Goal: Transaction & Acquisition: Purchase product/service

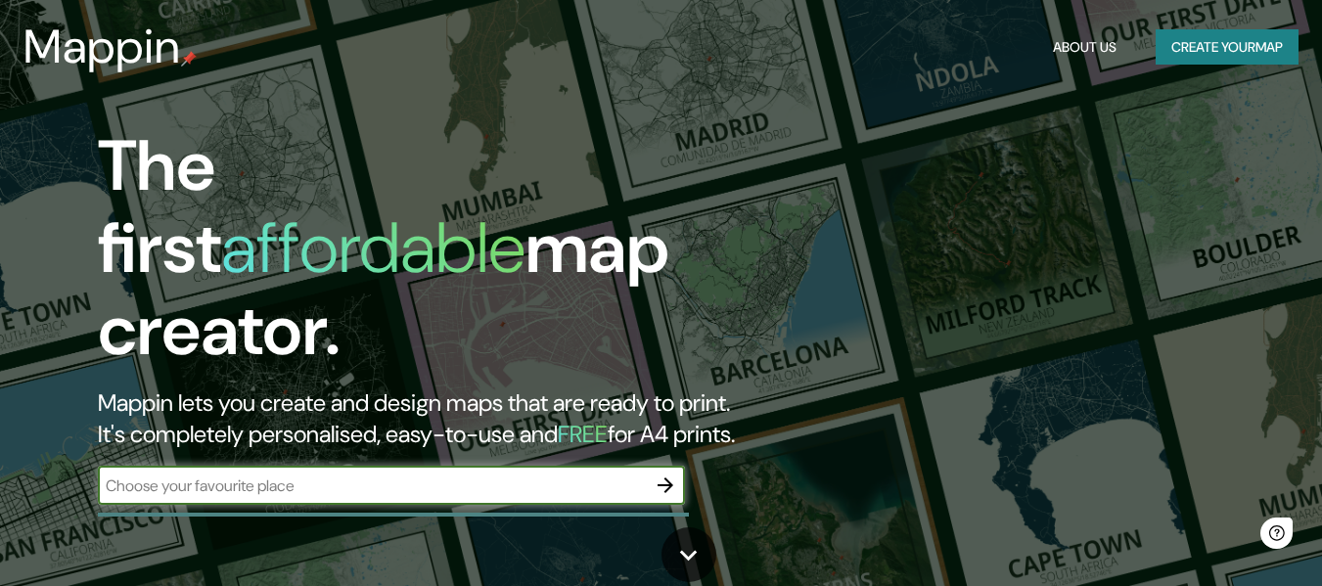
click at [564, 475] on input "text" at bounding box center [372, 486] width 548 height 23
click at [288, 475] on input "text" at bounding box center [372, 486] width 548 height 23
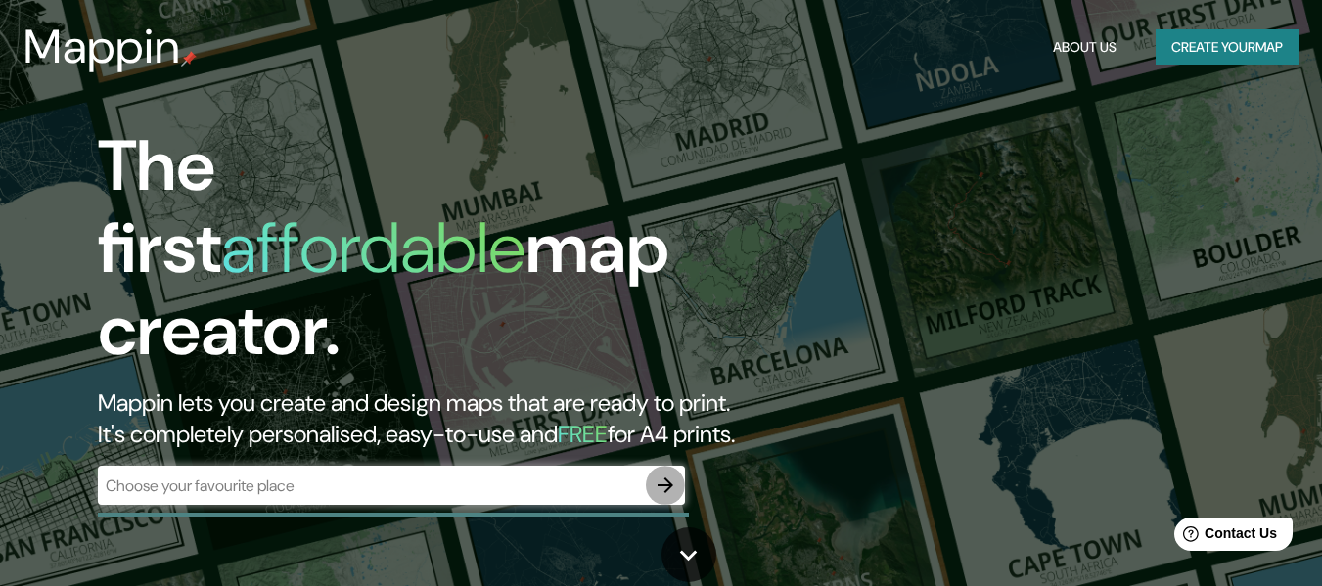
click at [651, 471] on button "button" at bounding box center [665, 485] width 39 height 39
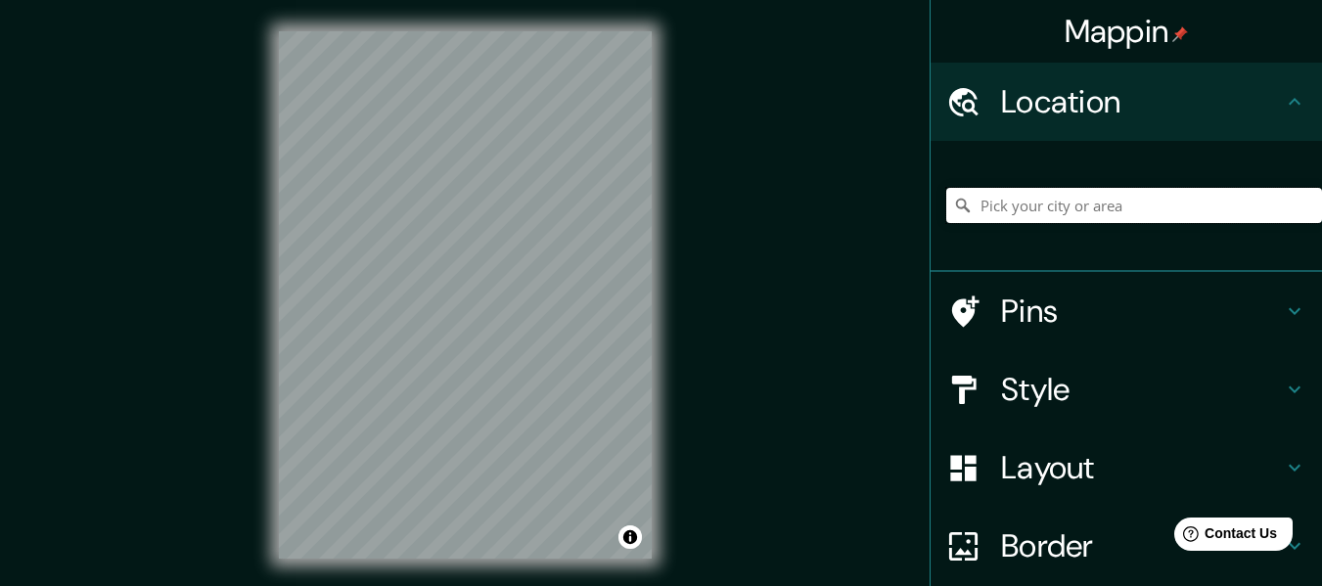
click at [1095, 201] on input "Pick your city or area" at bounding box center [1135, 205] width 376 height 35
paste input "WMW2+F2 Centro, Piracaia - [GEOGRAPHIC_DATA]"
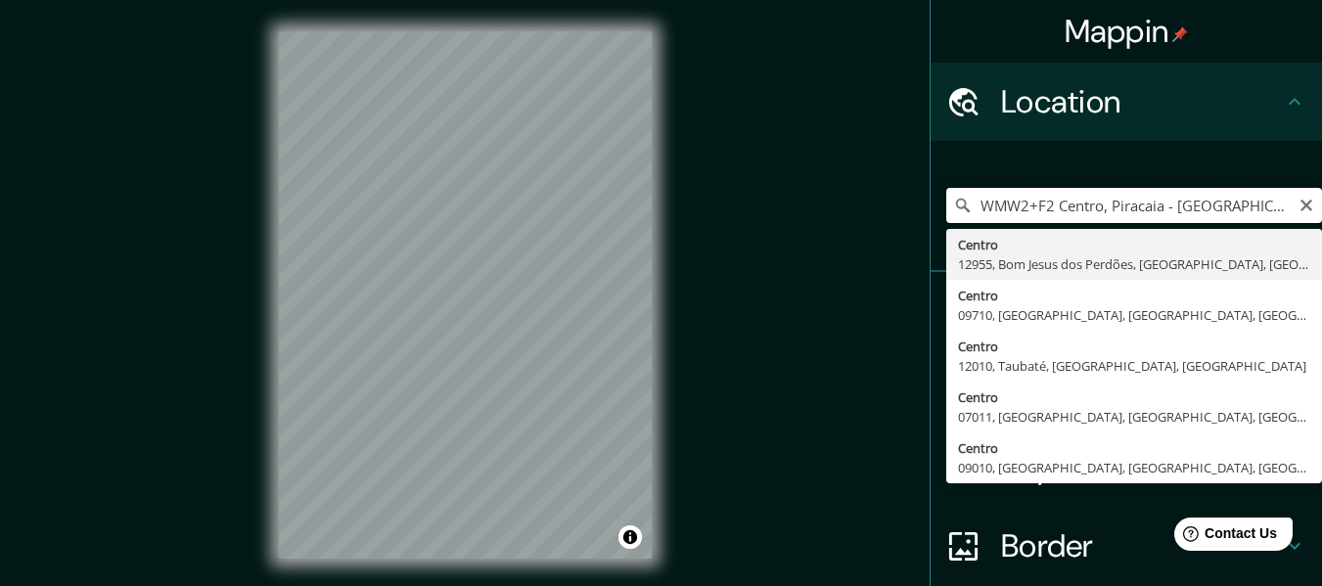
drag, startPoint x: 919, startPoint y: 213, endPoint x: 780, endPoint y: 213, distance: 139.0
click at [780, 213] on div "Mappin Location WMW2+F2 [GEOGRAPHIC_DATA] - [GEOGRAPHIC_DATA], [GEOGRAPHIC_DATA…" at bounding box center [661, 311] width 1322 height 622
paste input "- SP"
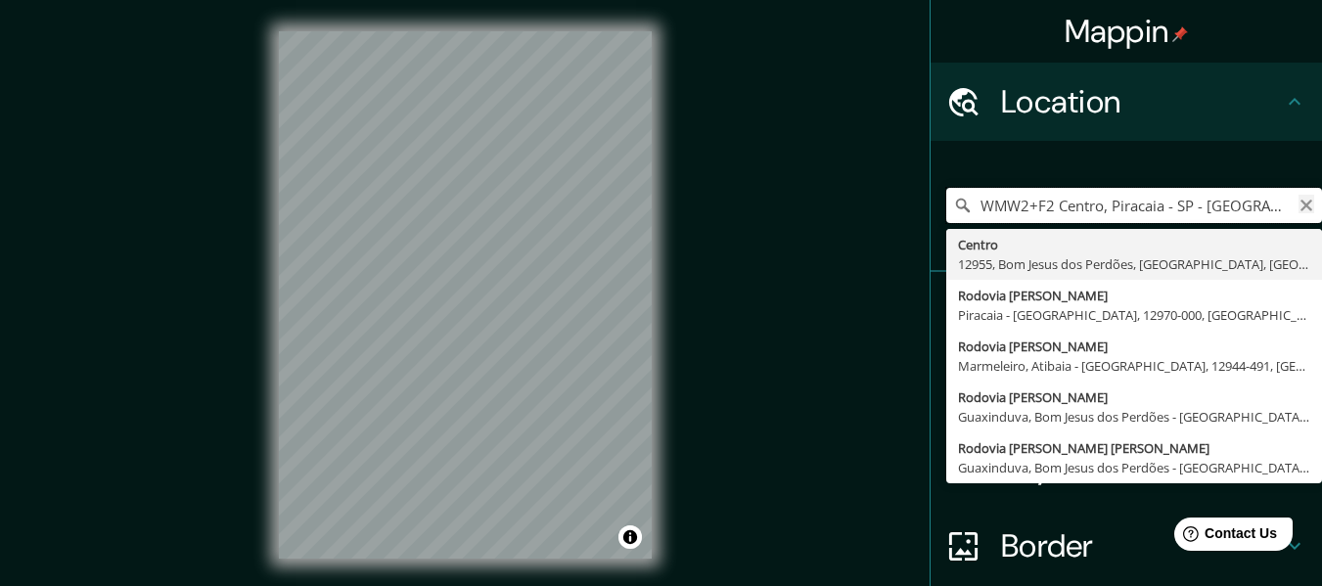
type input "WMW2+F2 Centro, Piracaia - SP - [GEOGRAPHIC_DATA]"
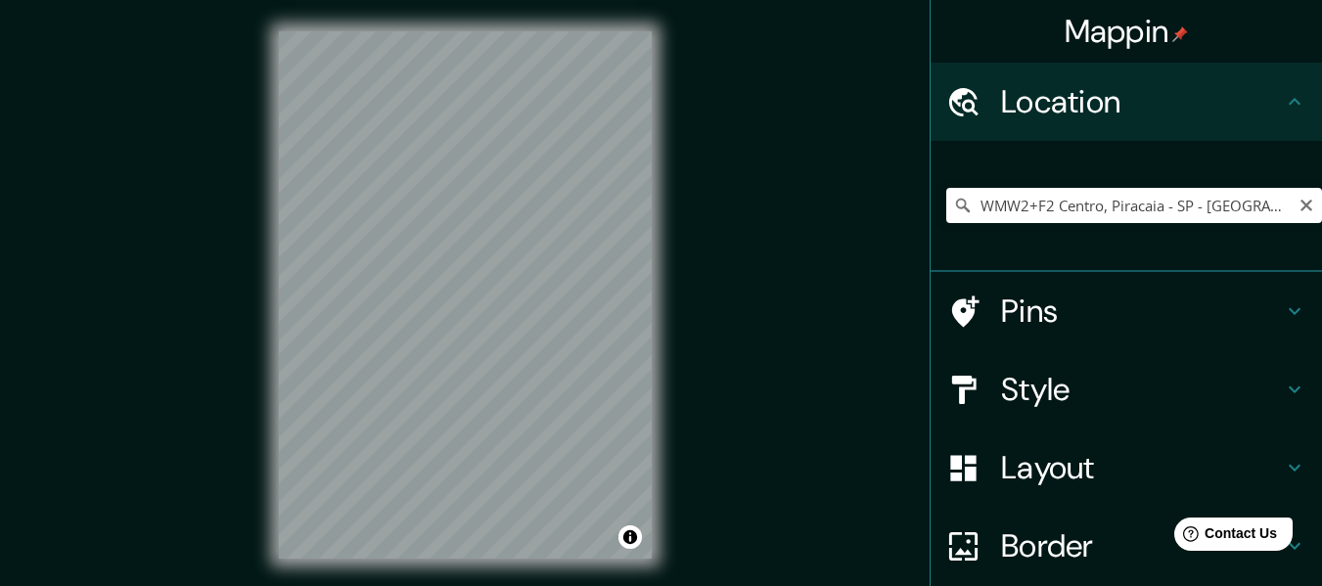
drag, startPoint x: 1293, startPoint y: 205, endPoint x: 1233, endPoint y: 207, distance: 59.7
click at [1301, 204] on icon "Clear" at bounding box center [1307, 206] width 12 height 12
click at [1209, 208] on input "Pick your city or area" at bounding box center [1135, 205] width 376 height 35
paste input "WMW2+F2 Centro, Piracaia - [GEOGRAPHIC_DATA]"
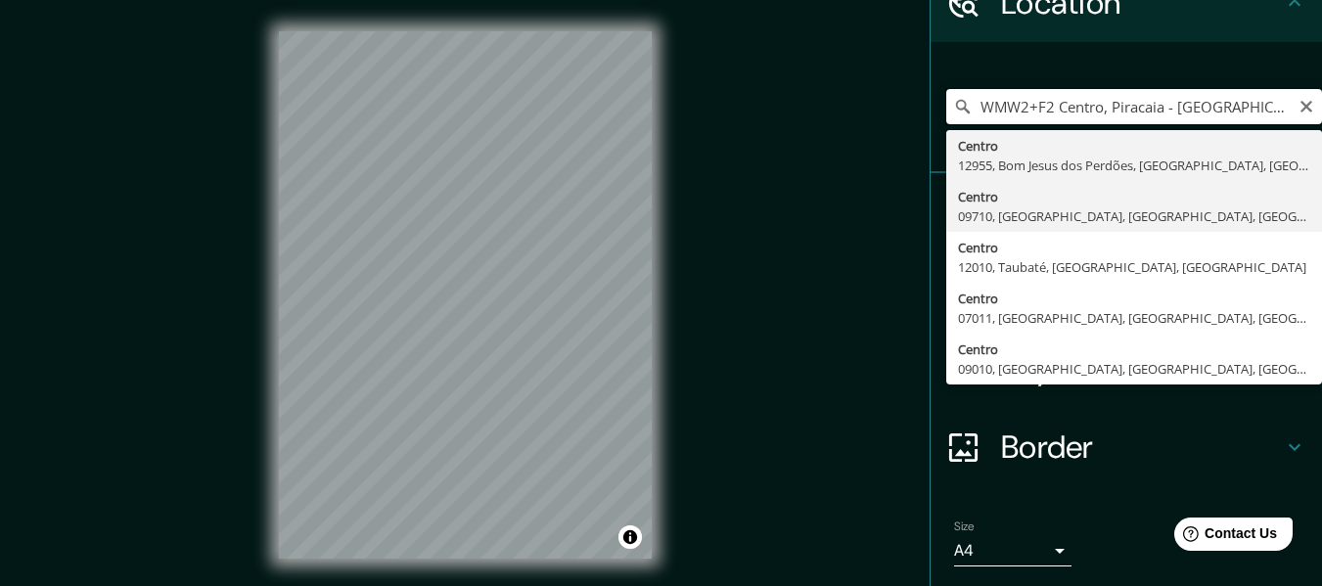
scroll to position [65, 0]
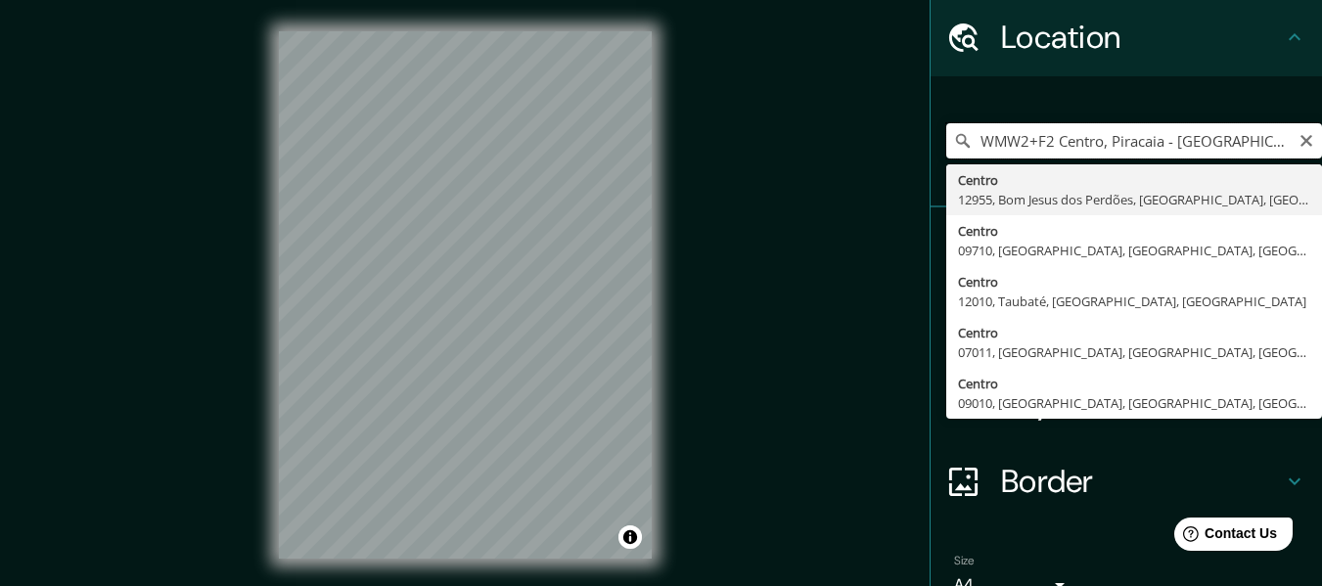
type input "WMW2+F2 Centro, Piracaia - [GEOGRAPHIC_DATA]"
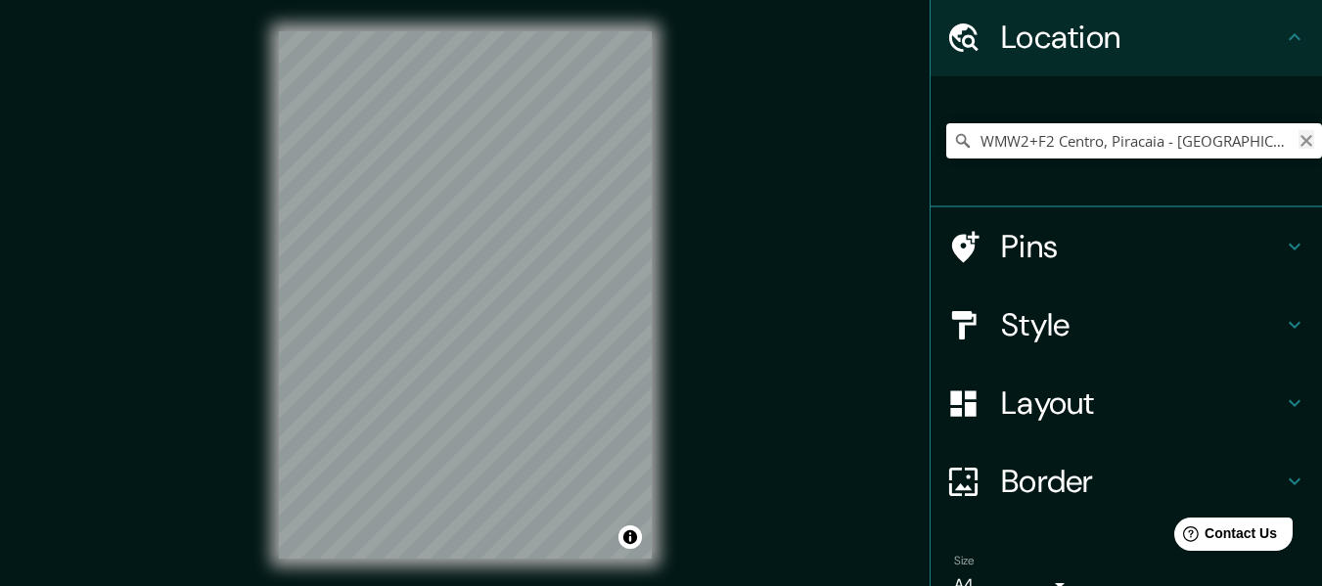
click at [1299, 141] on icon "Clear" at bounding box center [1307, 141] width 16 height 16
paste input "Av. Dr. [PERSON_NAME][STREET_ADDRESS]"
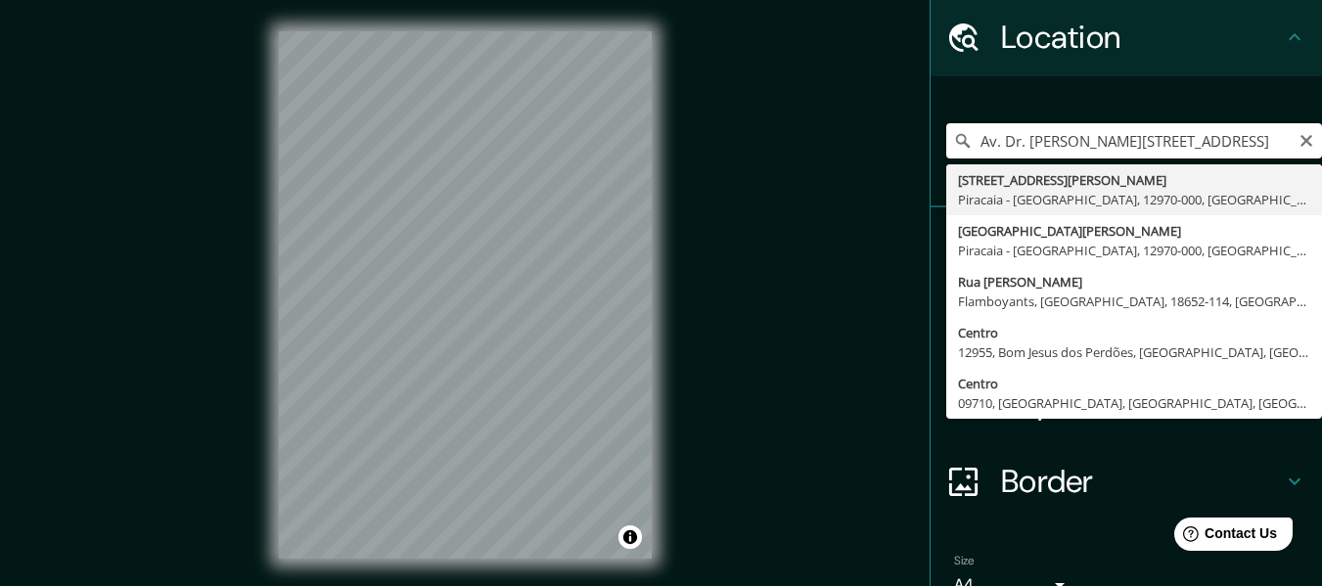
type input "[STREET_ADDRESS][PERSON_NAME]"
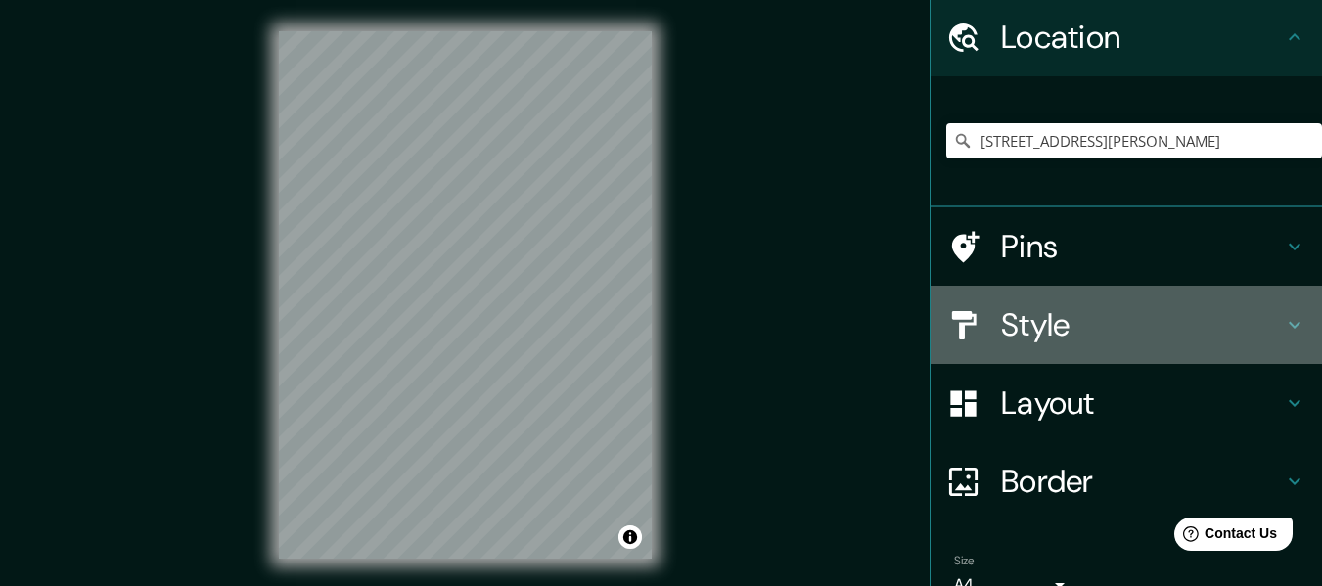
click at [1001, 323] on h4 "Style" at bounding box center [1142, 324] width 282 height 39
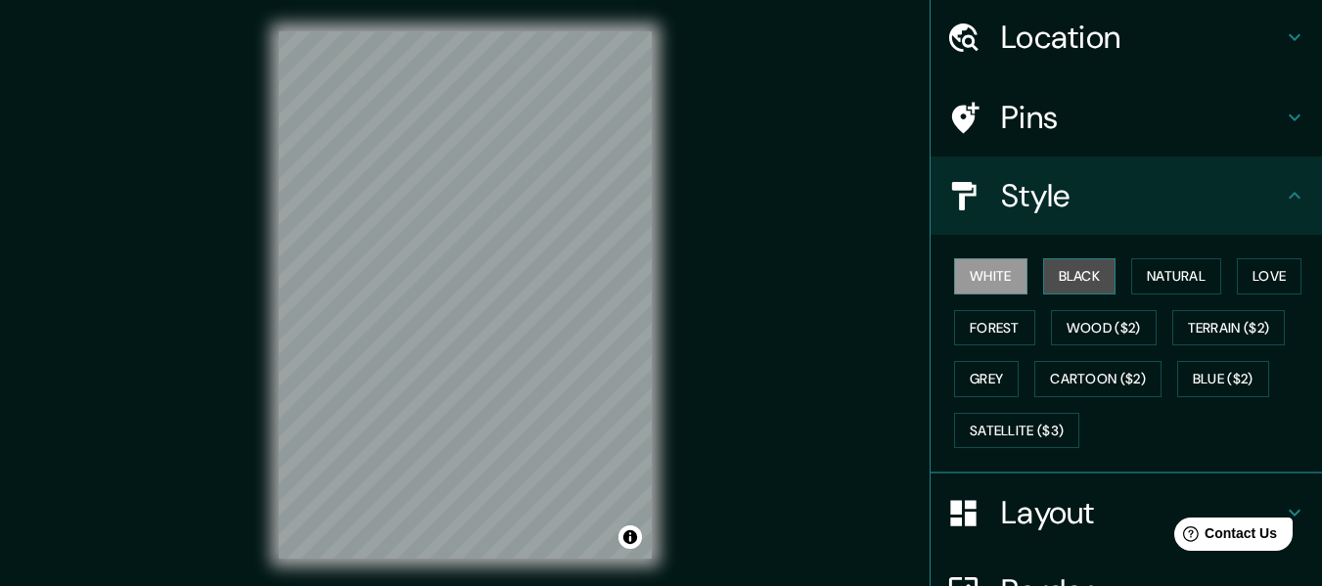
click at [1055, 281] on button "Black" at bounding box center [1079, 276] width 73 height 36
click at [436, 248] on div at bounding box center [440, 245] width 16 height 16
click at [1039, 507] on h4 "Layout" at bounding box center [1142, 512] width 282 height 39
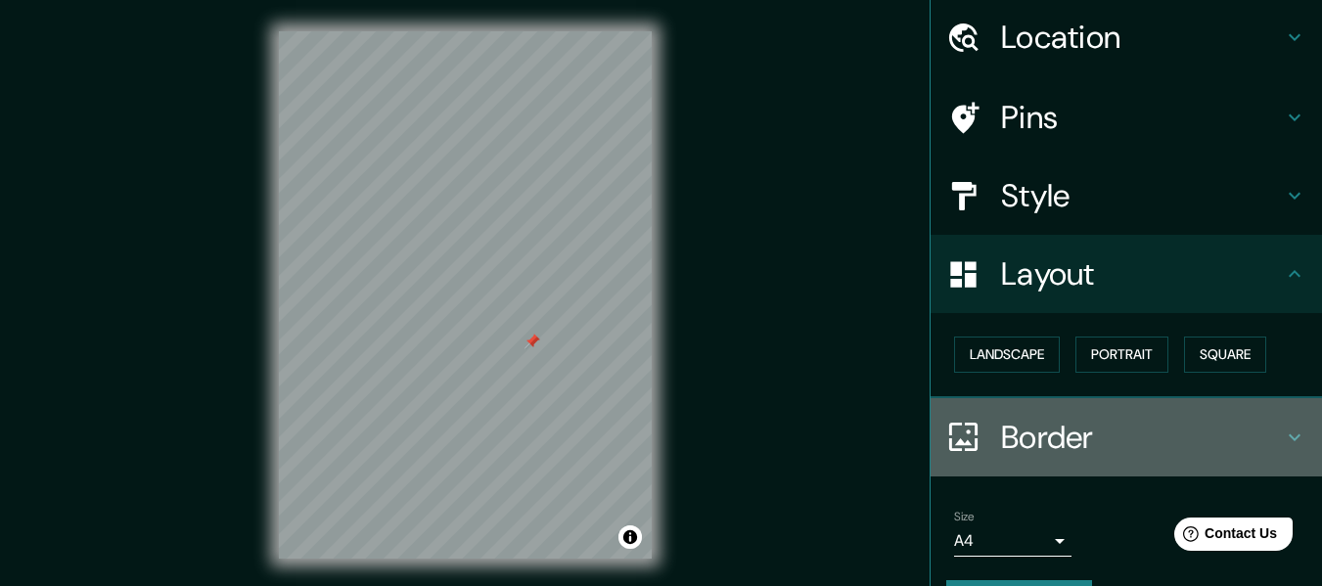
click at [1001, 453] on h4 "Border" at bounding box center [1142, 437] width 282 height 39
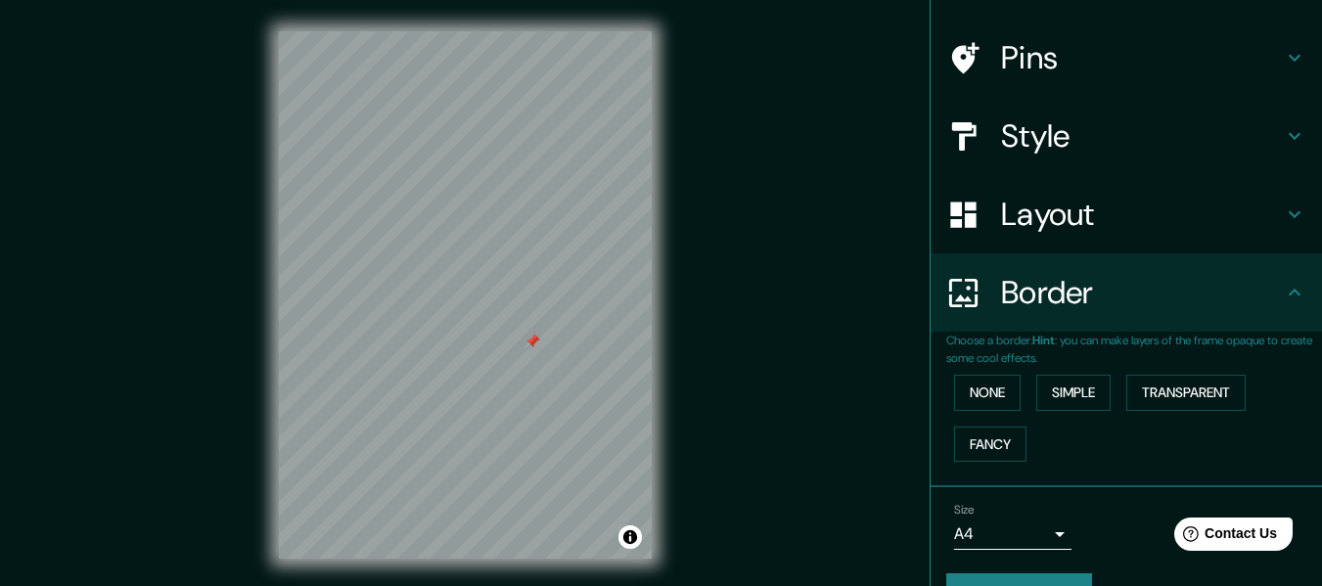
scroll to position [171, 0]
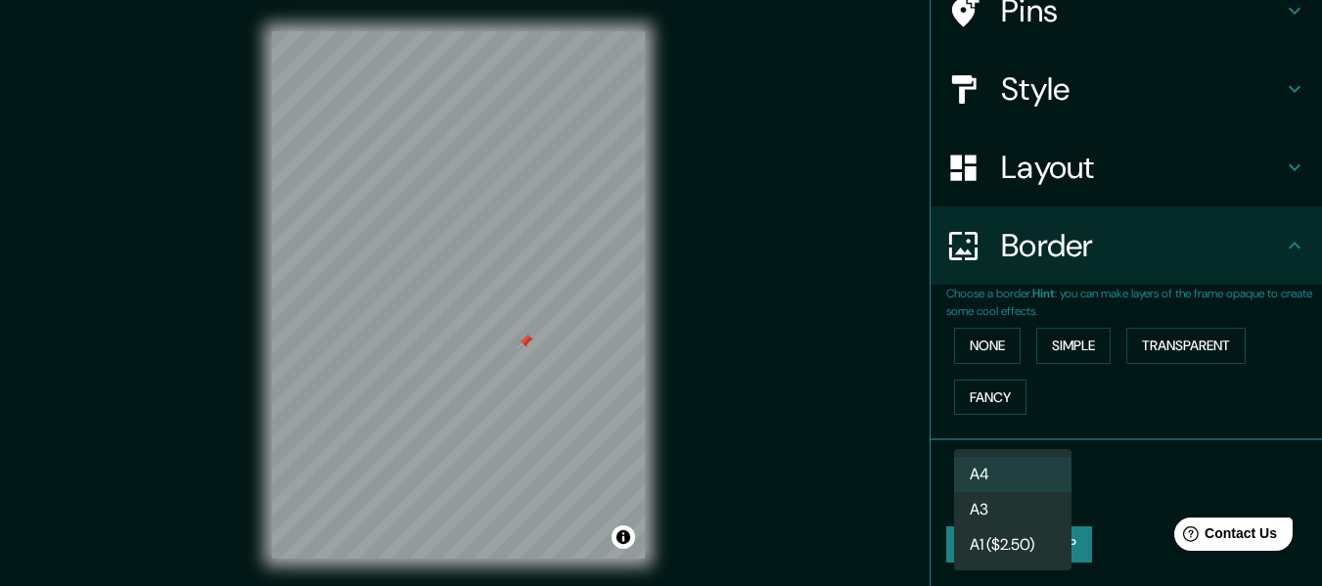
click at [997, 495] on body "Mappin Location [STREET_ADDRESS][PERSON_NAME] Pins Style Layout Border Choose a…" at bounding box center [661, 293] width 1322 height 586
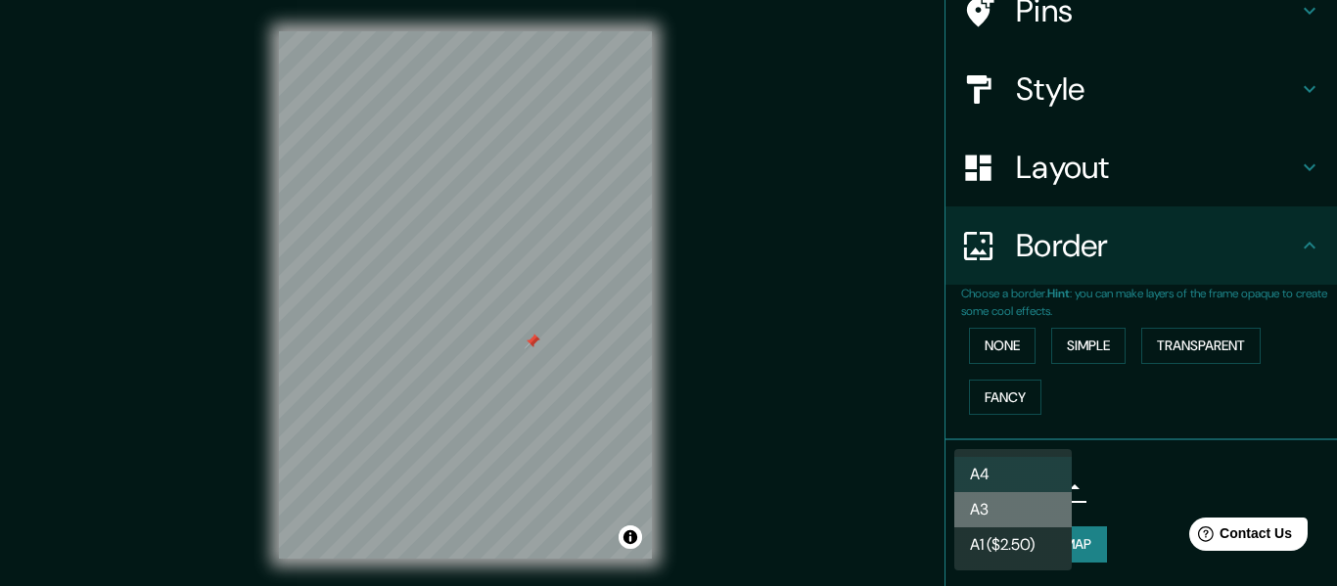
click at [989, 522] on li "A3" at bounding box center [1012, 509] width 117 height 35
type input "a4"
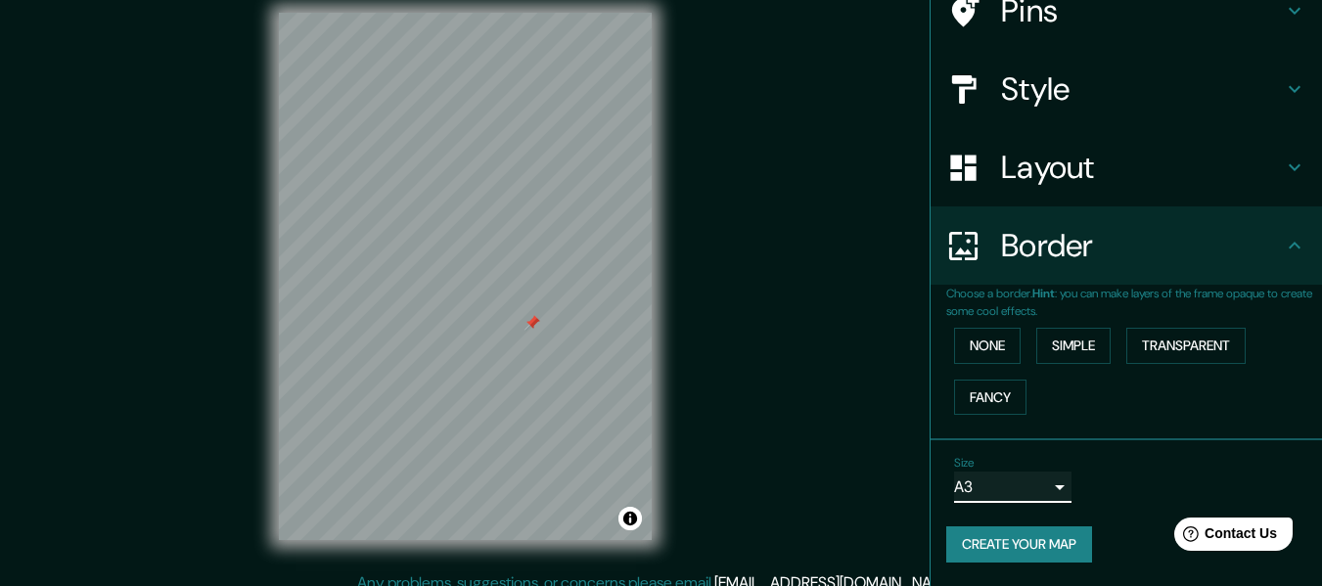
scroll to position [35, 0]
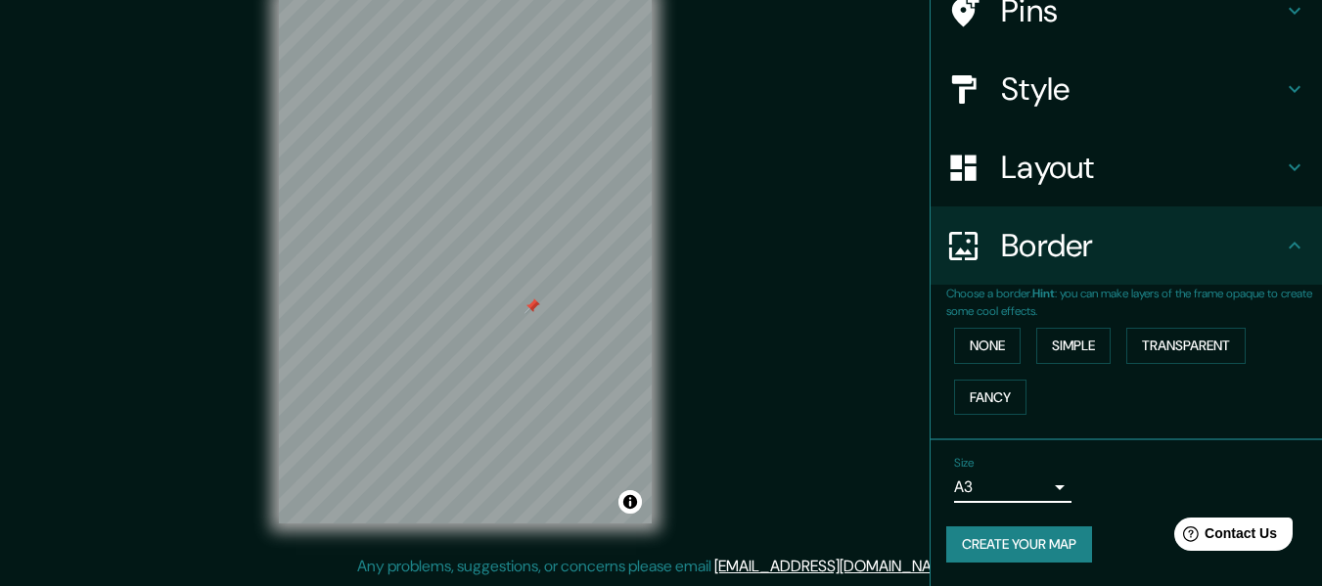
click at [1047, 535] on button "Create your map" at bounding box center [1020, 545] width 146 height 36
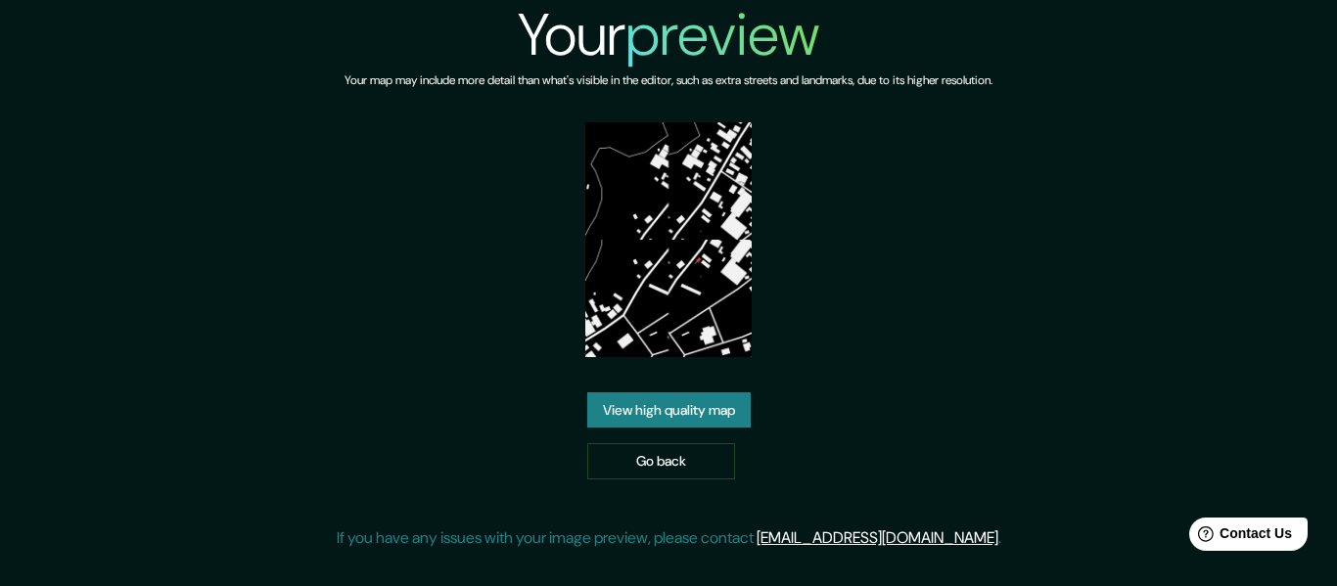
click at [681, 281] on img at bounding box center [668, 239] width 166 height 235
